Goal: Manage account settings

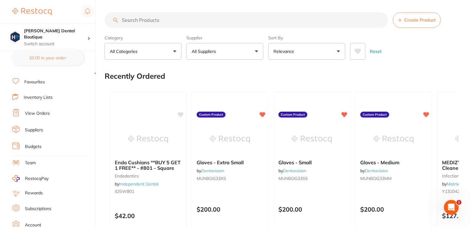
scroll to position [59, 0]
click at [33, 189] on li "Account" at bounding box center [53, 193] width 83 height 9
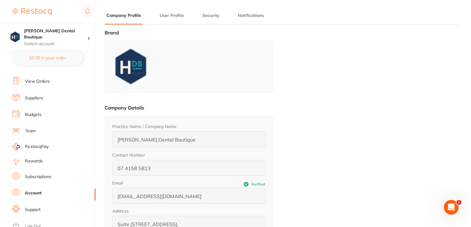
type input "[PERSON_NAME]"
type input "Glass"
type input "0403523849"
type input "[PERSON_NAME][DOMAIN_NAME][EMAIL_ADDRESS][DOMAIN_NAME]"
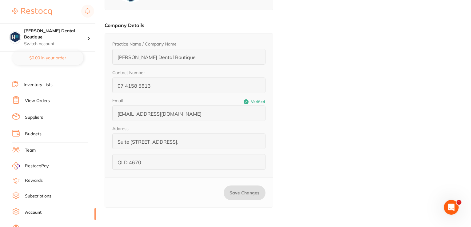
scroll to position [59, 0]
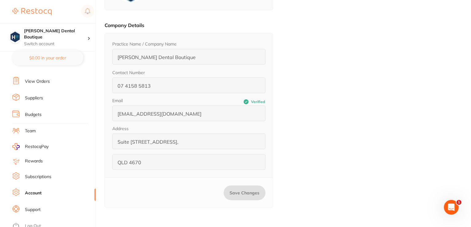
click at [38, 174] on link "Subscriptions" at bounding box center [38, 177] width 26 height 6
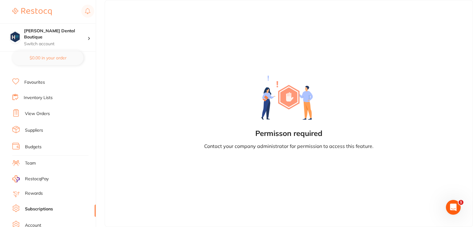
scroll to position [59, 0]
click at [330, 88] on div "Permisson required Contact your company administrator for permission to access …" at bounding box center [289, 113] width 368 height 227
click at [43, 145] on span "RestocqPay" at bounding box center [37, 147] width 24 height 6
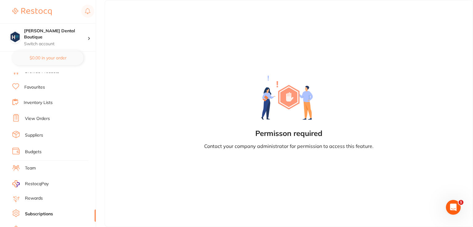
scroll to position [0, 0]
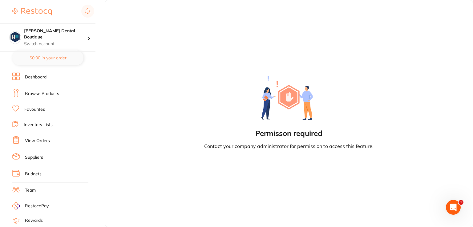
drag, startPoint x: 112, startPoint y: 42, endPoint x: 178, endPoint y: 18, distance: 70.9
click at [162, 51] on div "Permisson required Contact your company administrator for permission to access …" at bounding box center [289, 113] width 368 height 227
